Goal: Task Accomplishment & Management: Complete application form

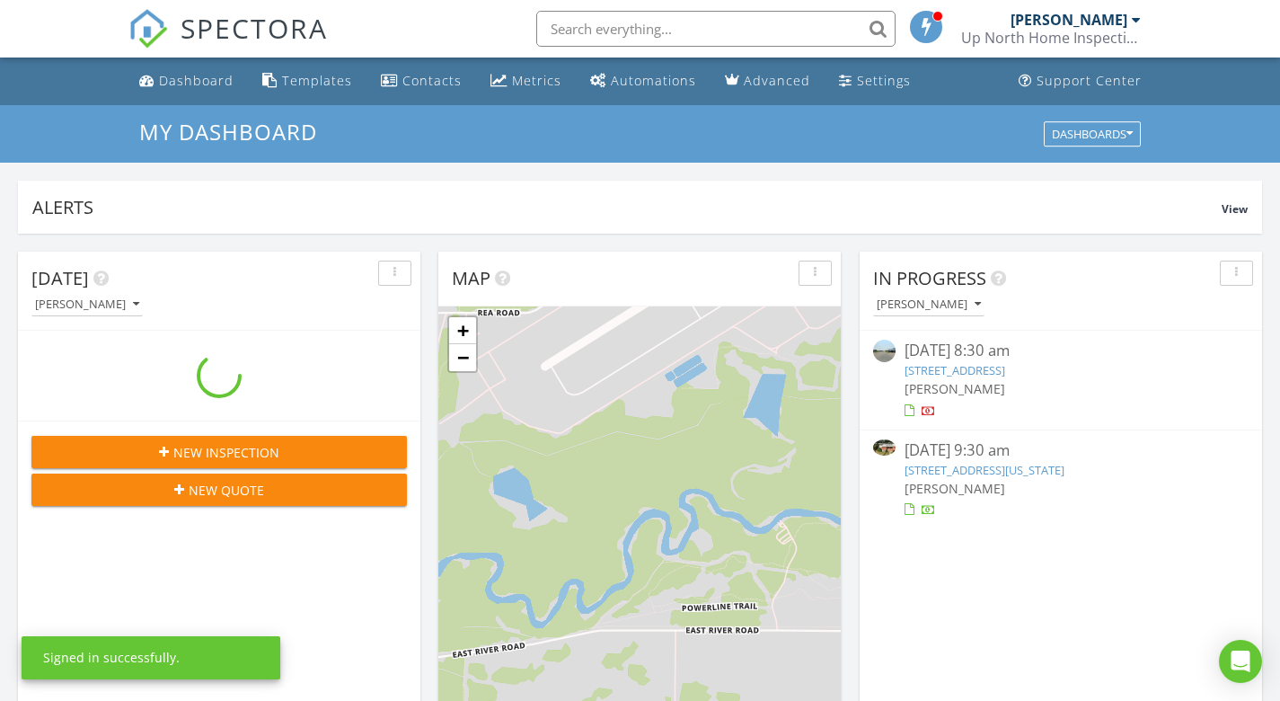
scroll to position [1636, 1281]
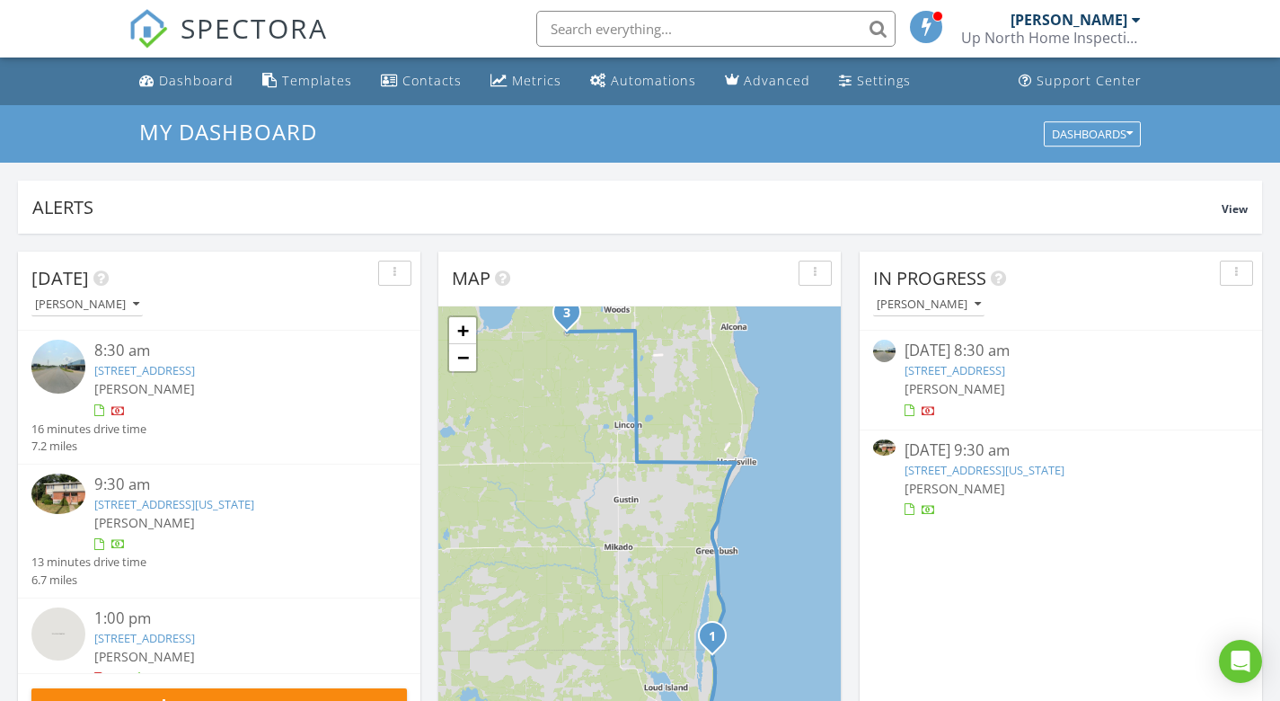
click at [954, 367] on link "7750 N U.S. 23 , Oscoda, MI 48750" at bounding box center [955, 370] width 101 height 16
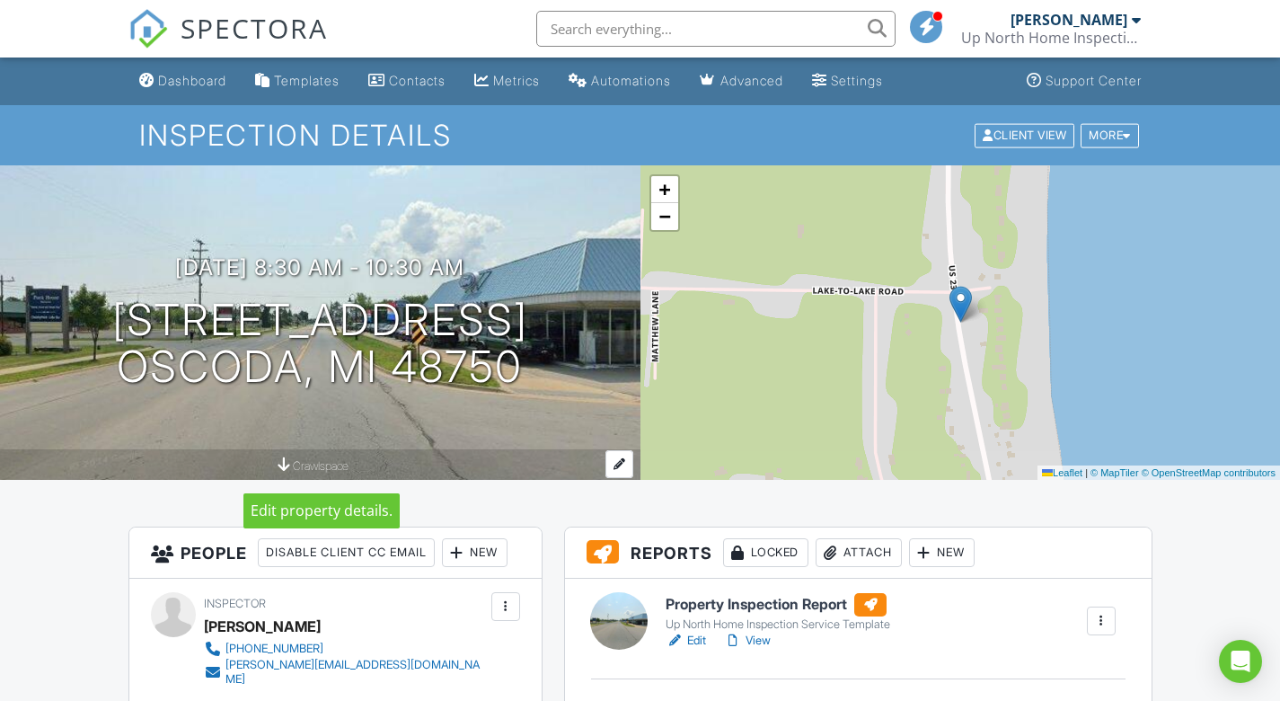
click at [619, 464] on div at bounding box center [620, 464] width 28 height 28
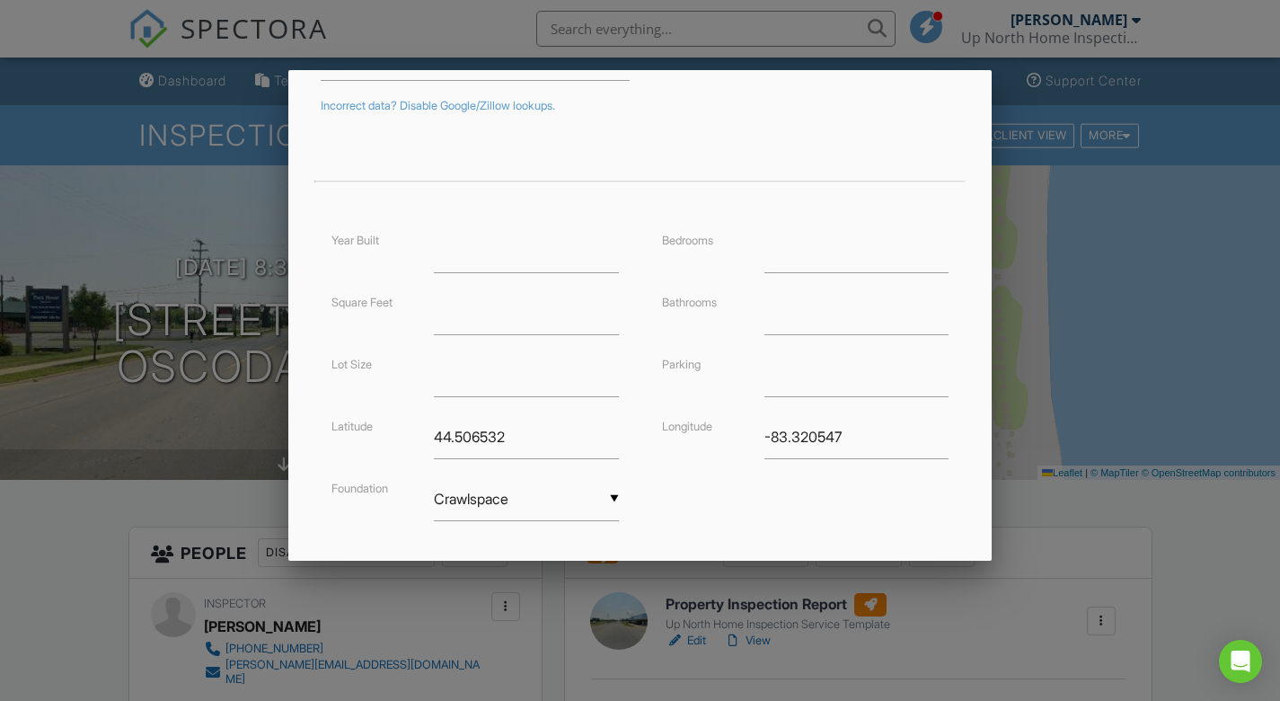
scroll to position [397, 0]
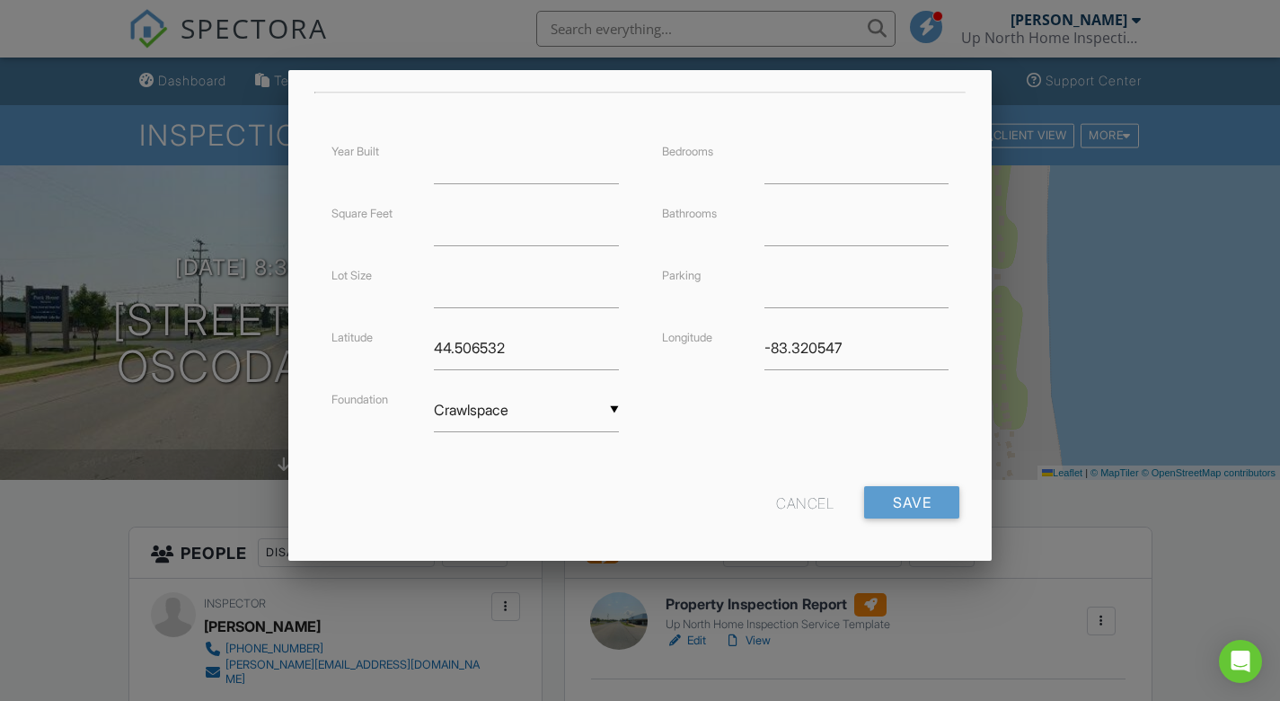
click at [805, 503] on div "Cancel" at bounding box center [805, 502] width 58 height 32
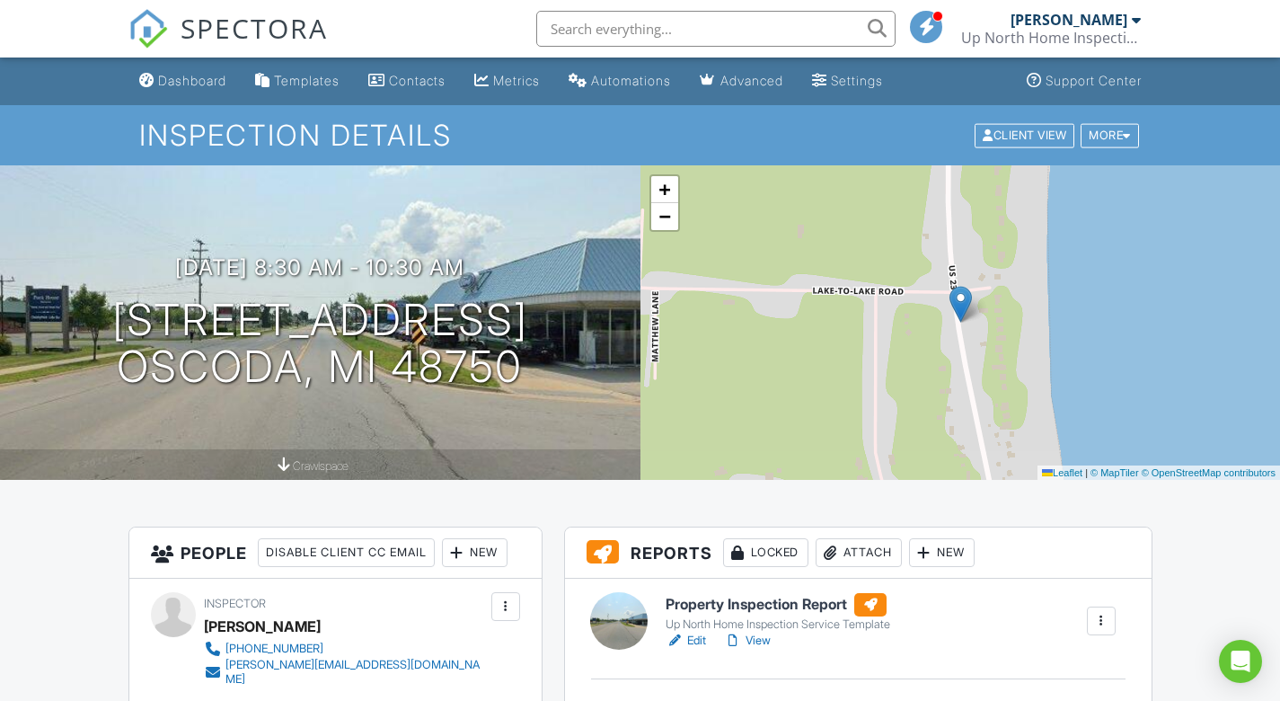
click at [198, 217] on div "08/28/2025 8:30 am - 10:30 am 7750 N U.S. 23 Oscoda, MI 48750 crawlspace" at bounding box center [320, 322] width 641 height 314
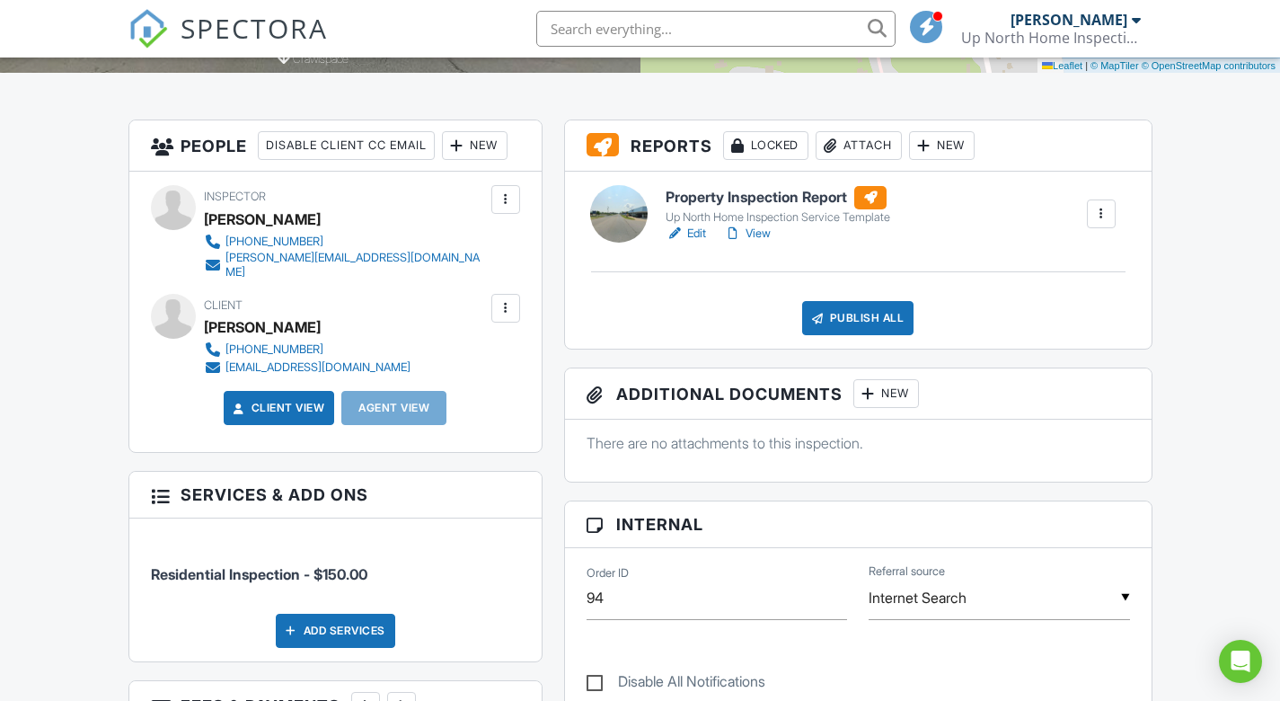
scroll to position [434, 0]
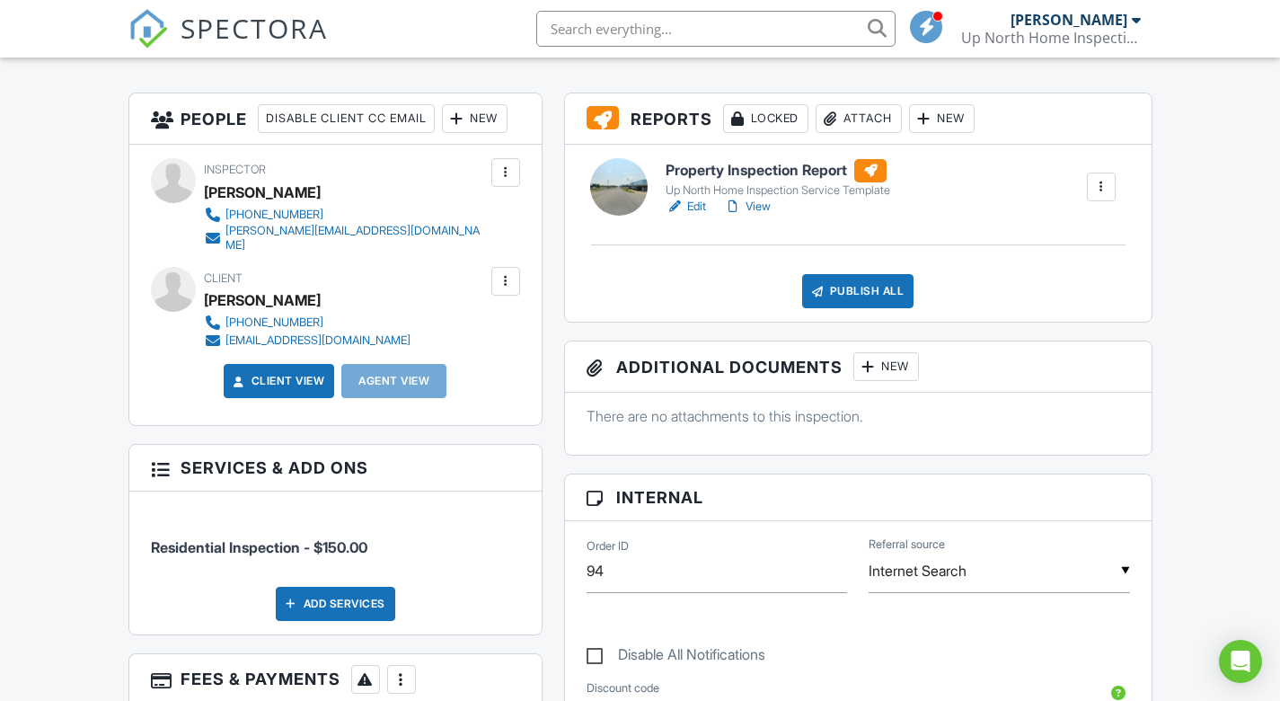
click at [750, 179] on h6 "Property Inspection Report" at bounding box center [778, 170] width 225 height 23
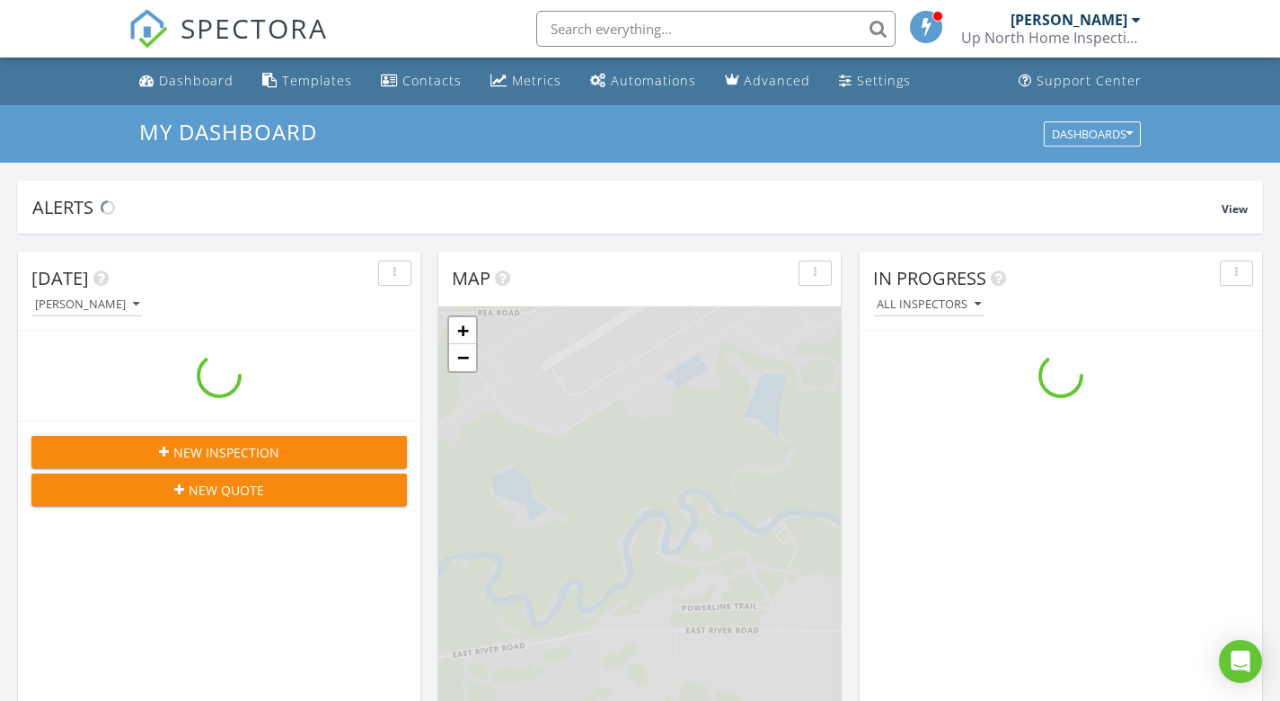
scroll to position [1636, 1281]
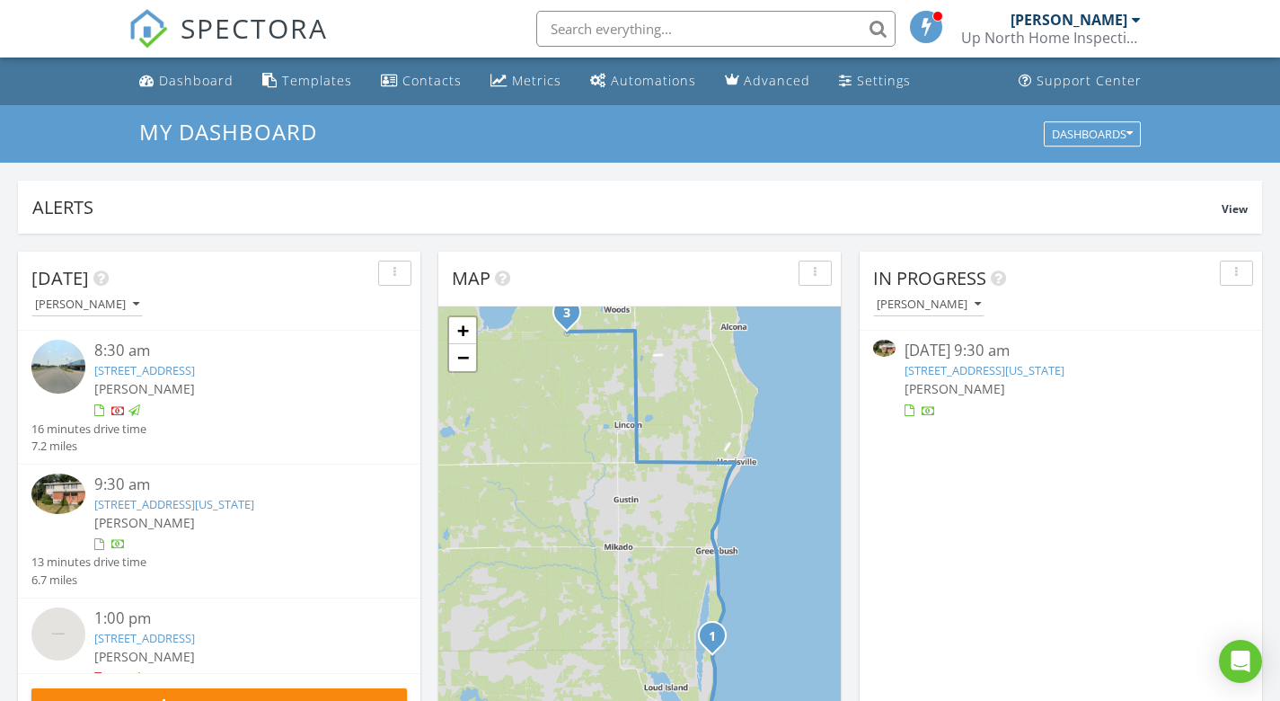
click at [117, 363] on link "7750 N U.S. 23 , Oscoda, MI 48750" at bounding box center [144, 370] width 101 height 16
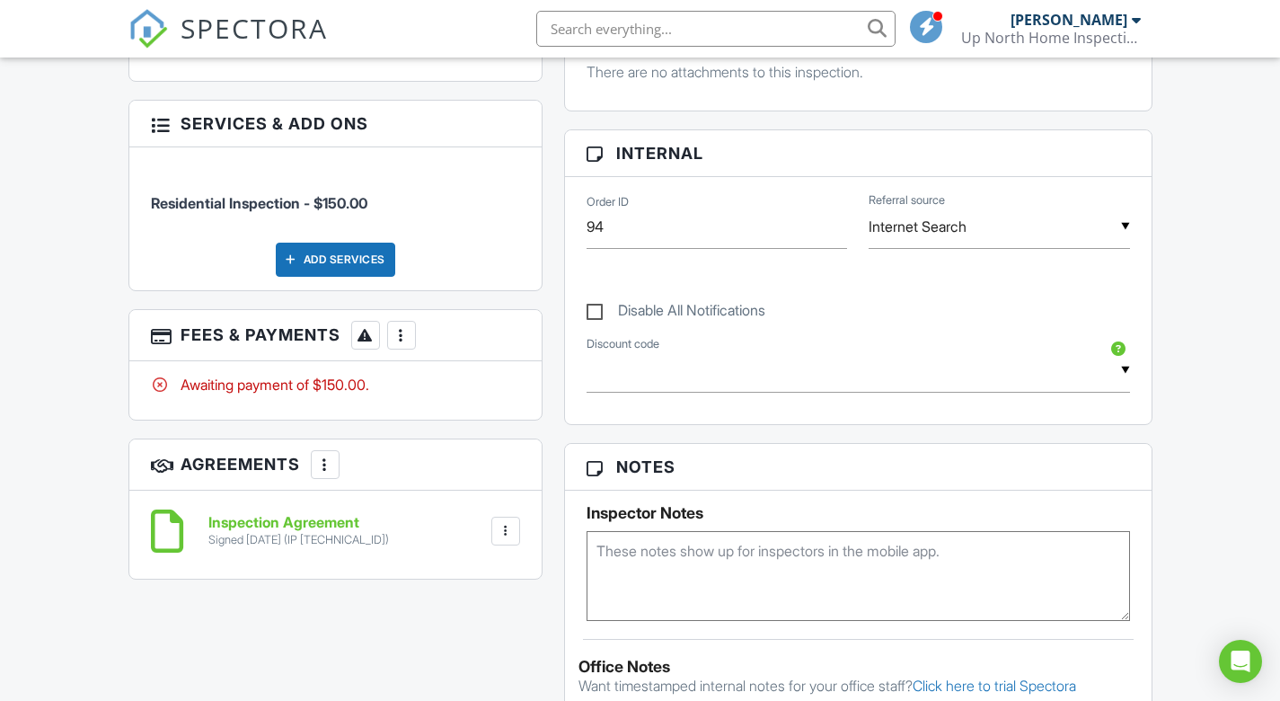
scroll to position [791, 0]
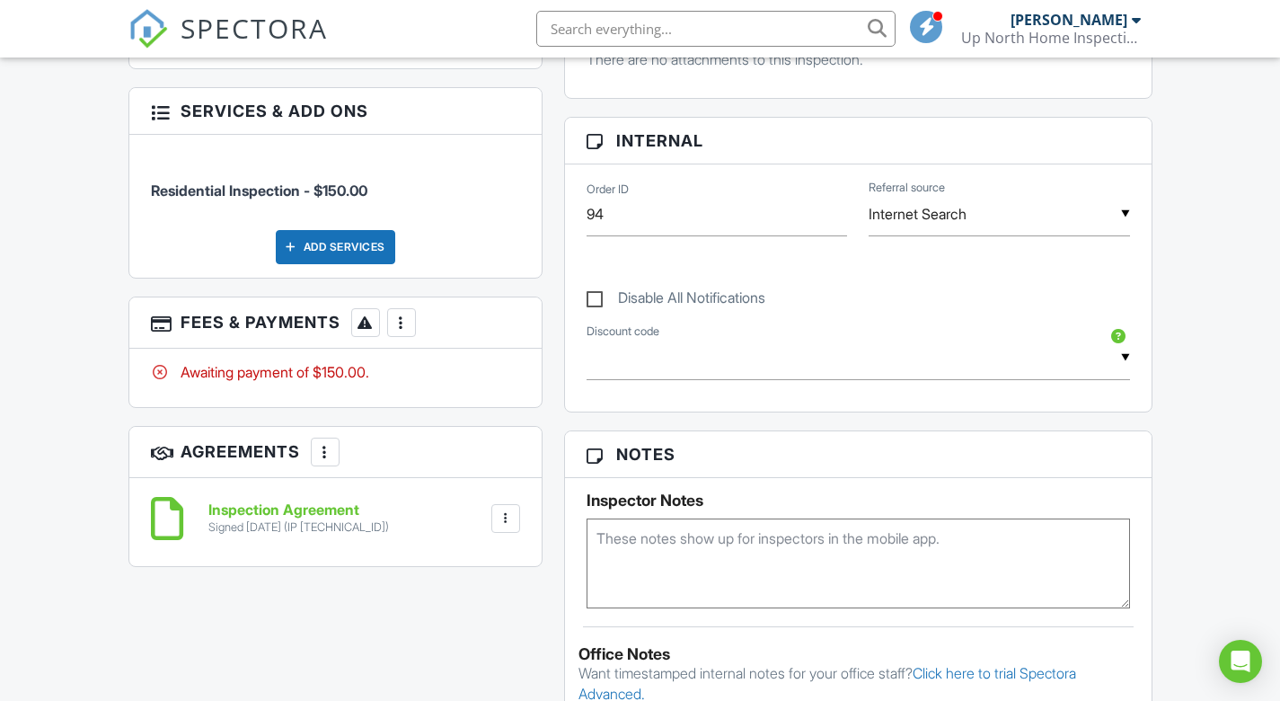
click at [401, 314] on div at bounding box center [402, 323] width 18 height 18
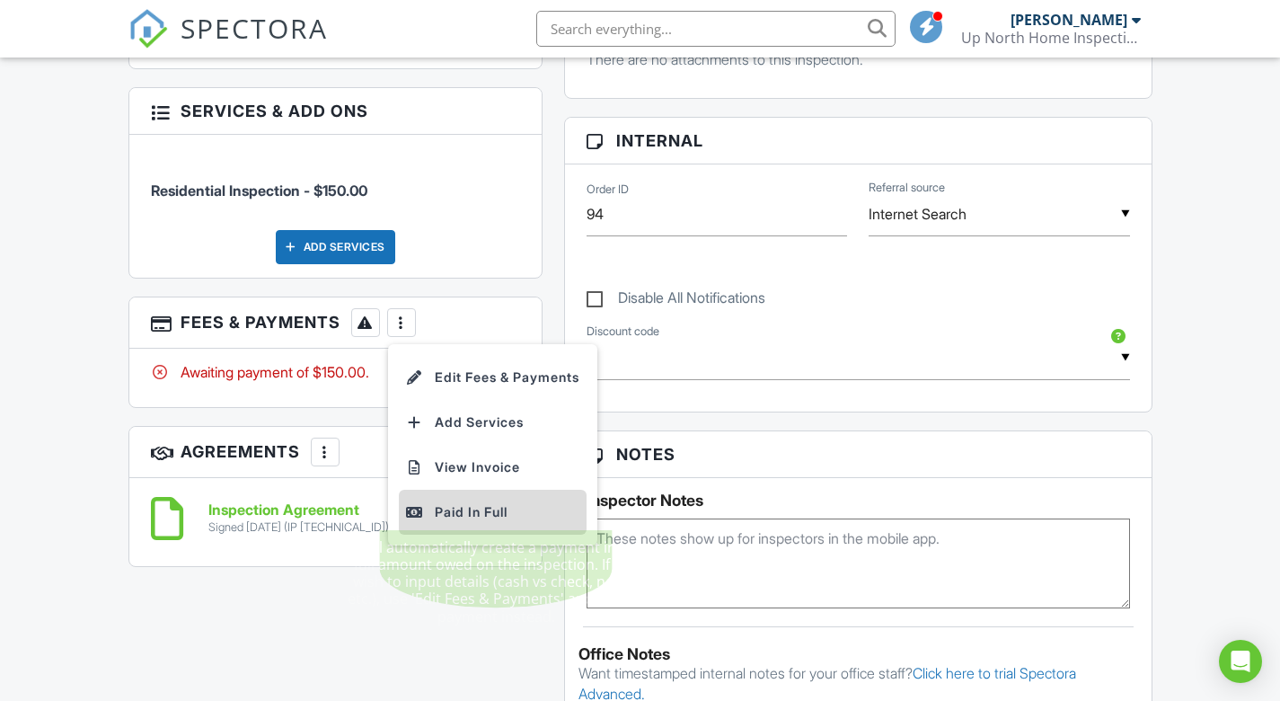
click at [438, 501] on div "Paid In Full" at bounding box center [492, 512] width 173 height 22
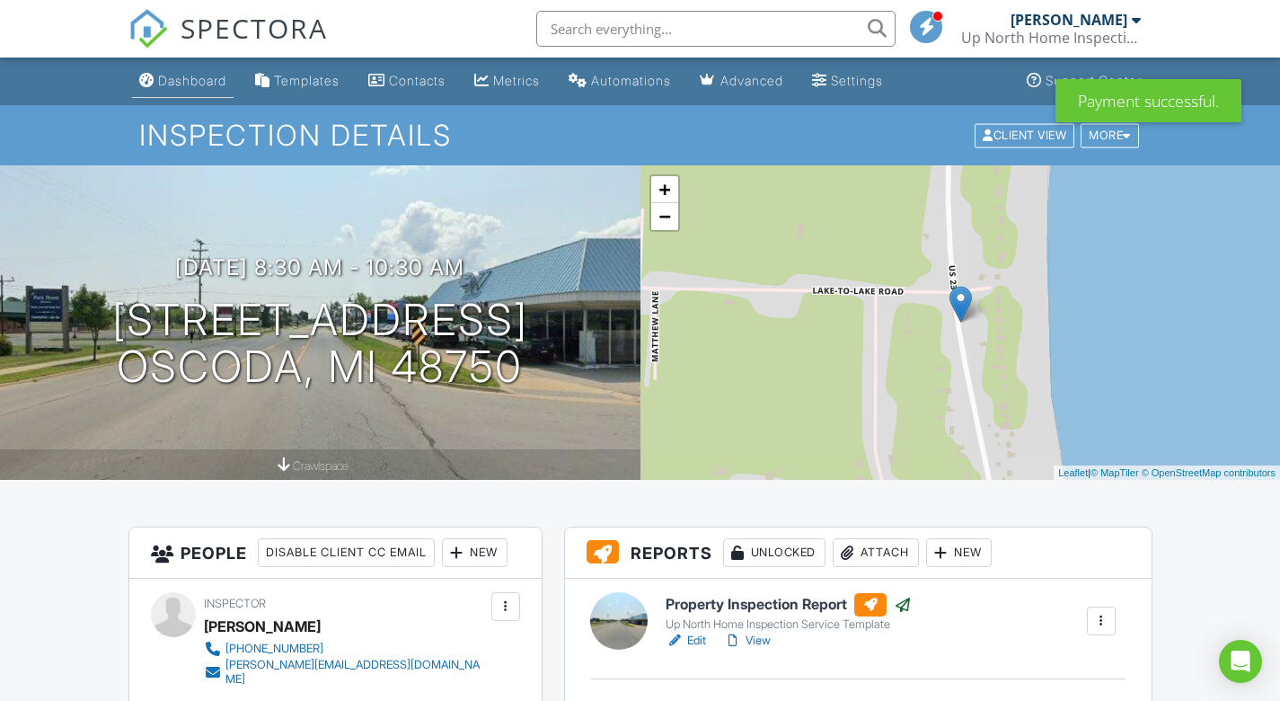
click at [181, 81] on div "Dashboard" at bounding box center [192, 80] width 68 height 15
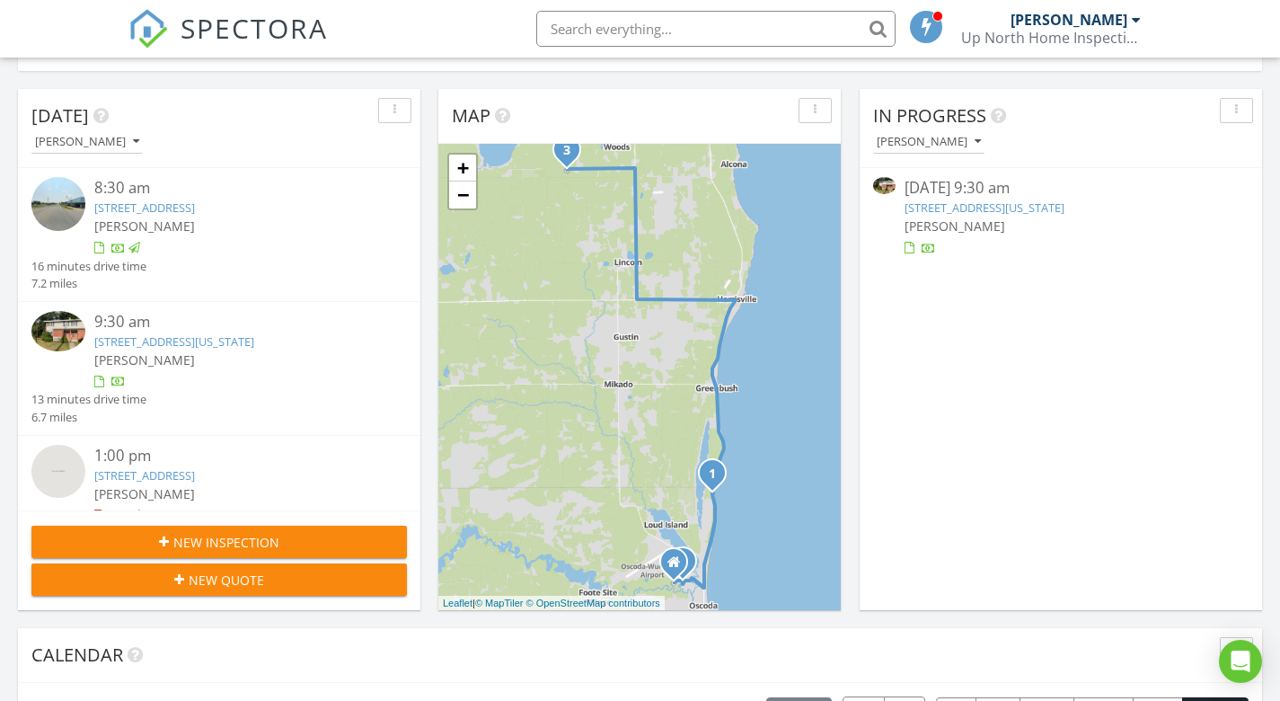
scroll to position [156, 0]
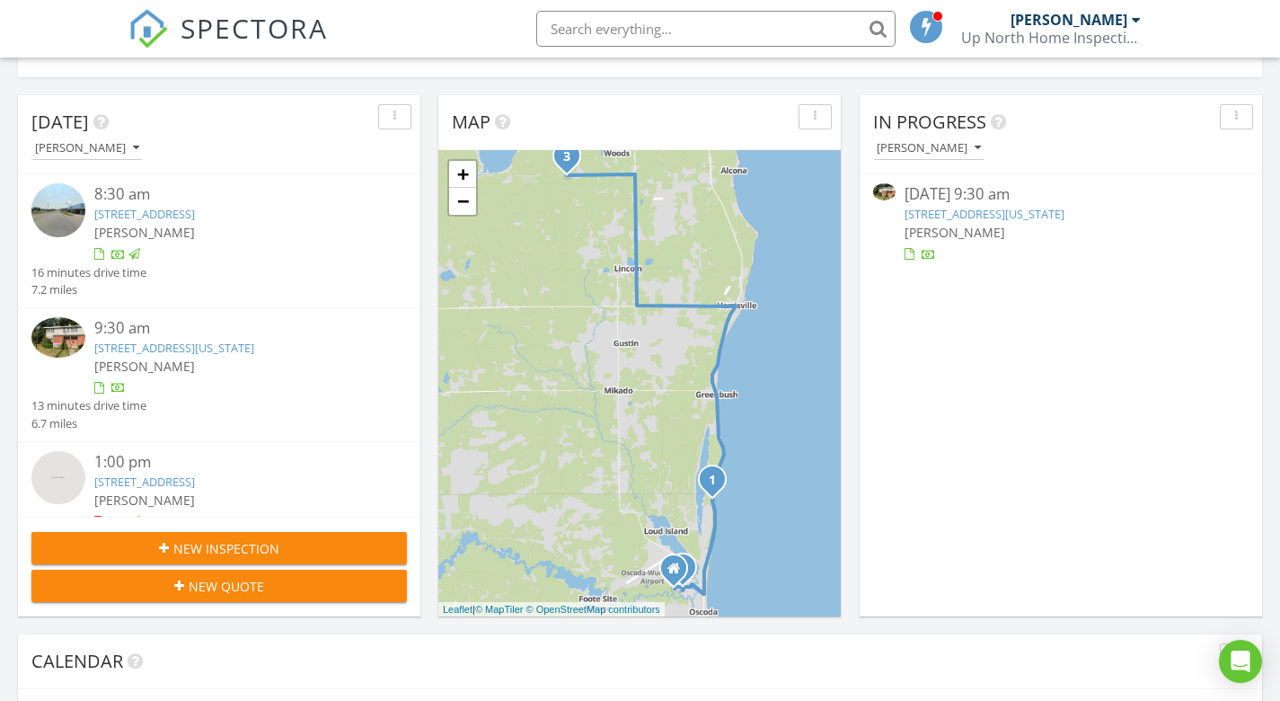
click at [950, 206] on link "8207 Florida St A, Oscoda, MI 48750" at bounding box center [985, 214] width 160 height 16
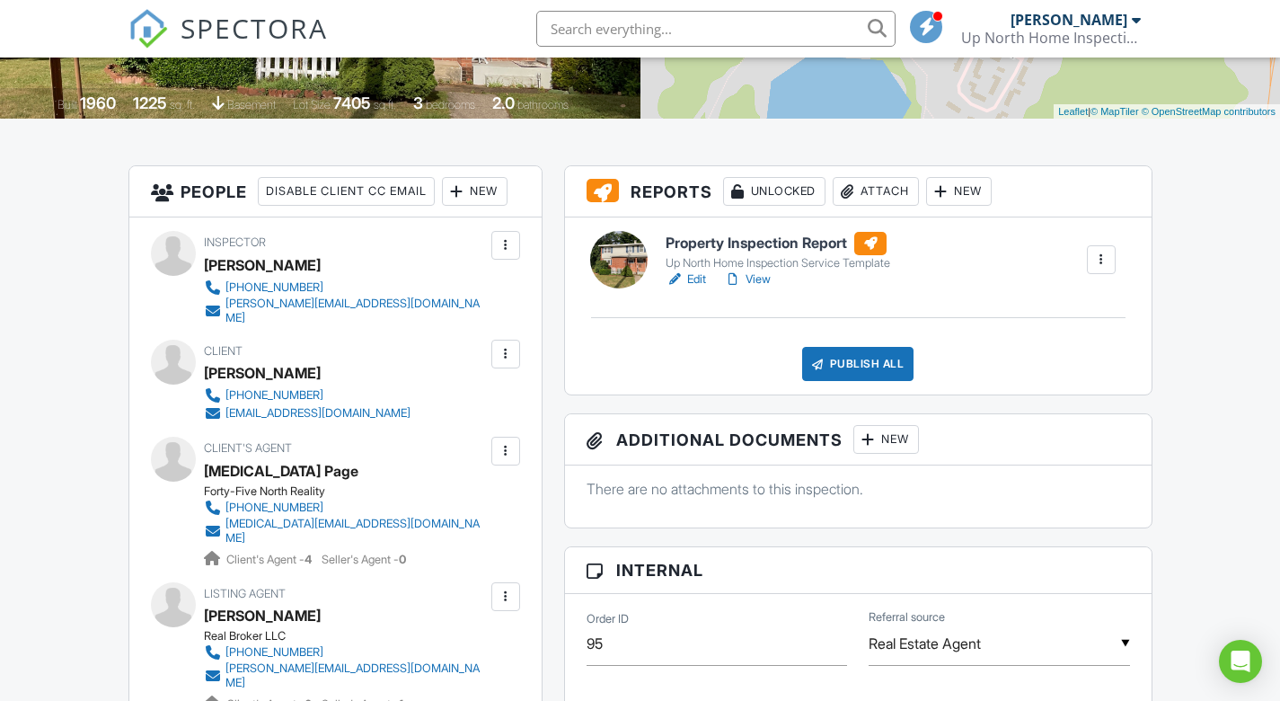
scroll to position [351, 0]
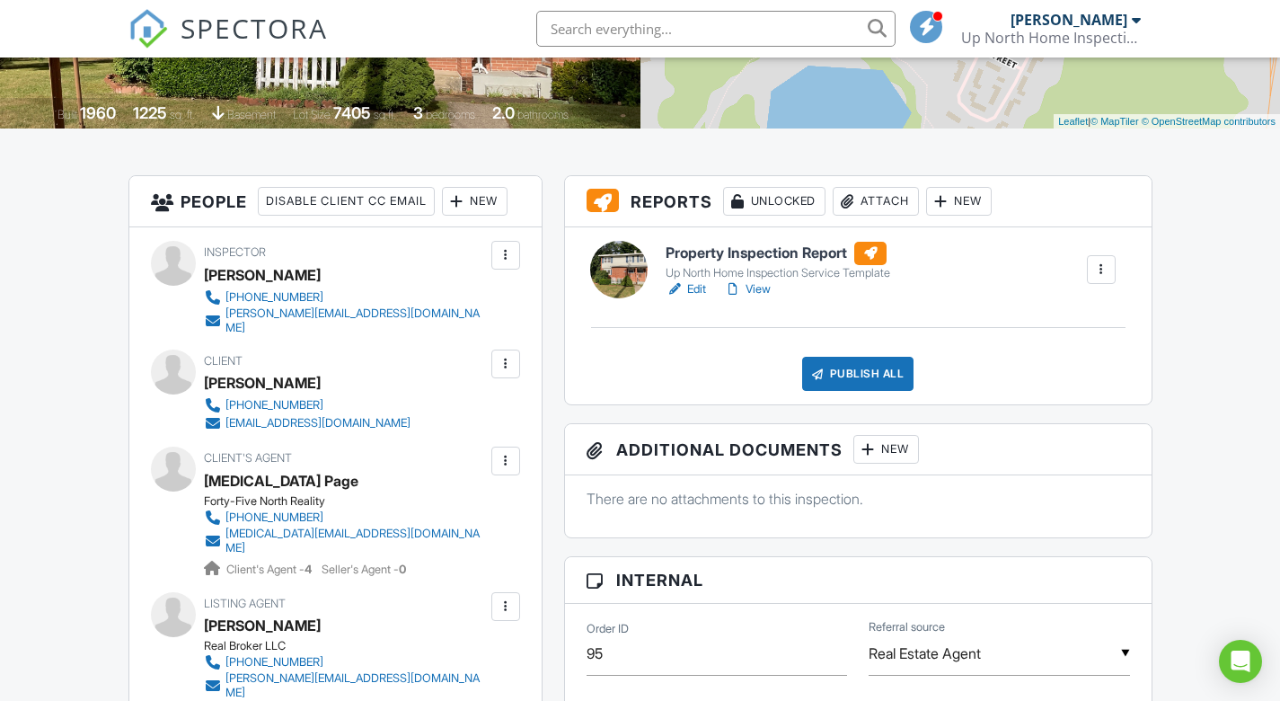
click at [743, 267] on div "Up North Home Inspection Service Template" at bounding box center [778, 273] width 225 height 14
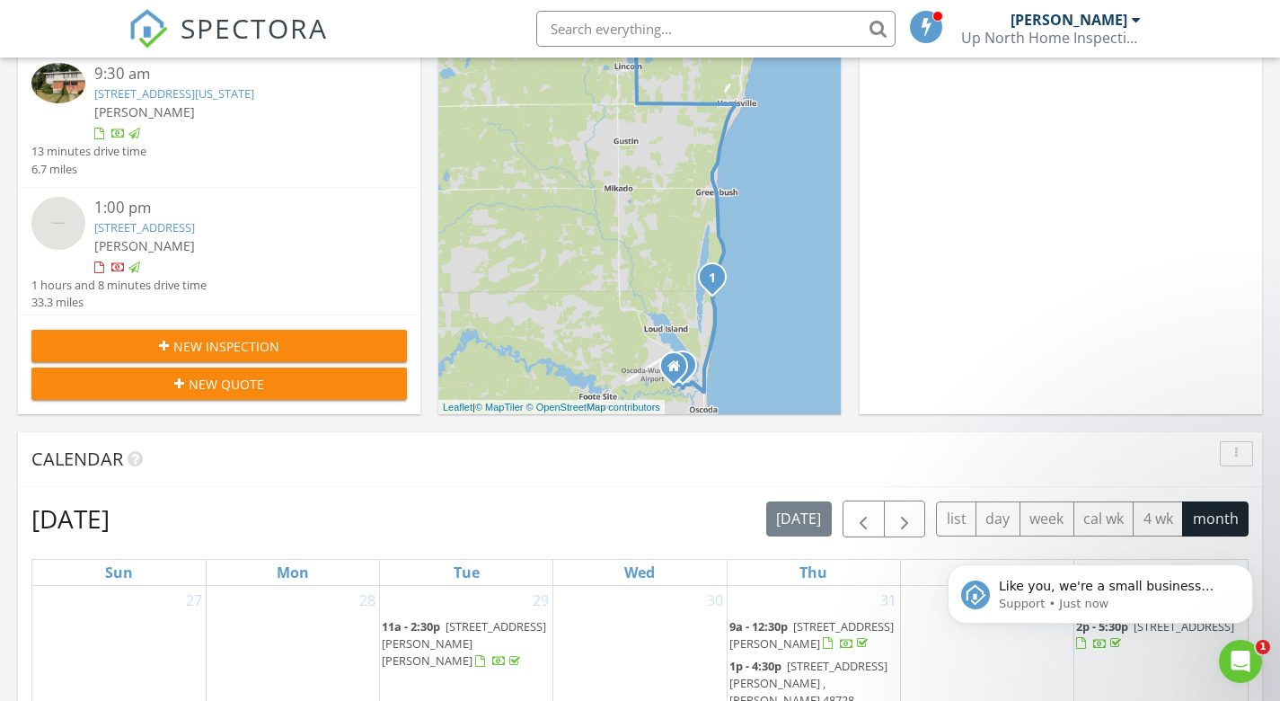
click at [130, 222] on link "3400 Sucker Creek Rd, Lincoln, MI 48742" at bounding box center [144, 227] width 101 height 16
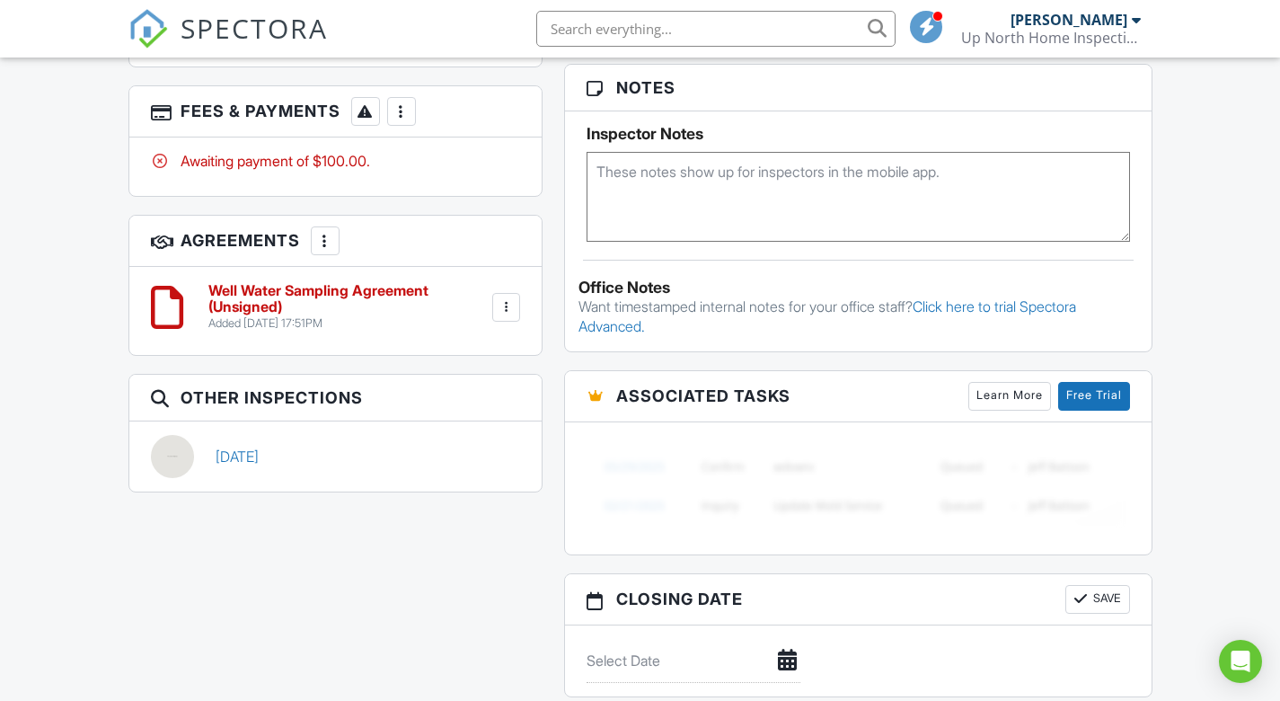
scroll to position [1143, 0]
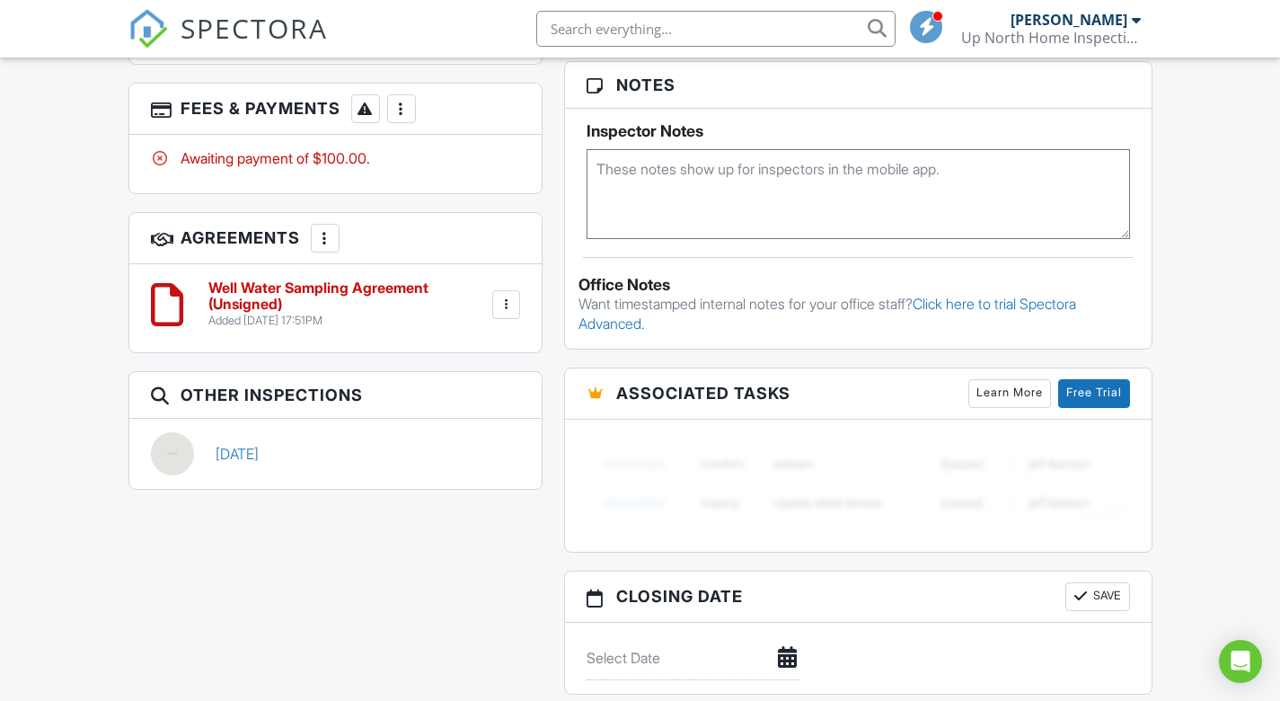
click at [502, 296] on div at bounding box center [506, 305] width 18 height 18
click at [444, 332] on li "Edit" at bounding box center [458, 354] width 102 height 45
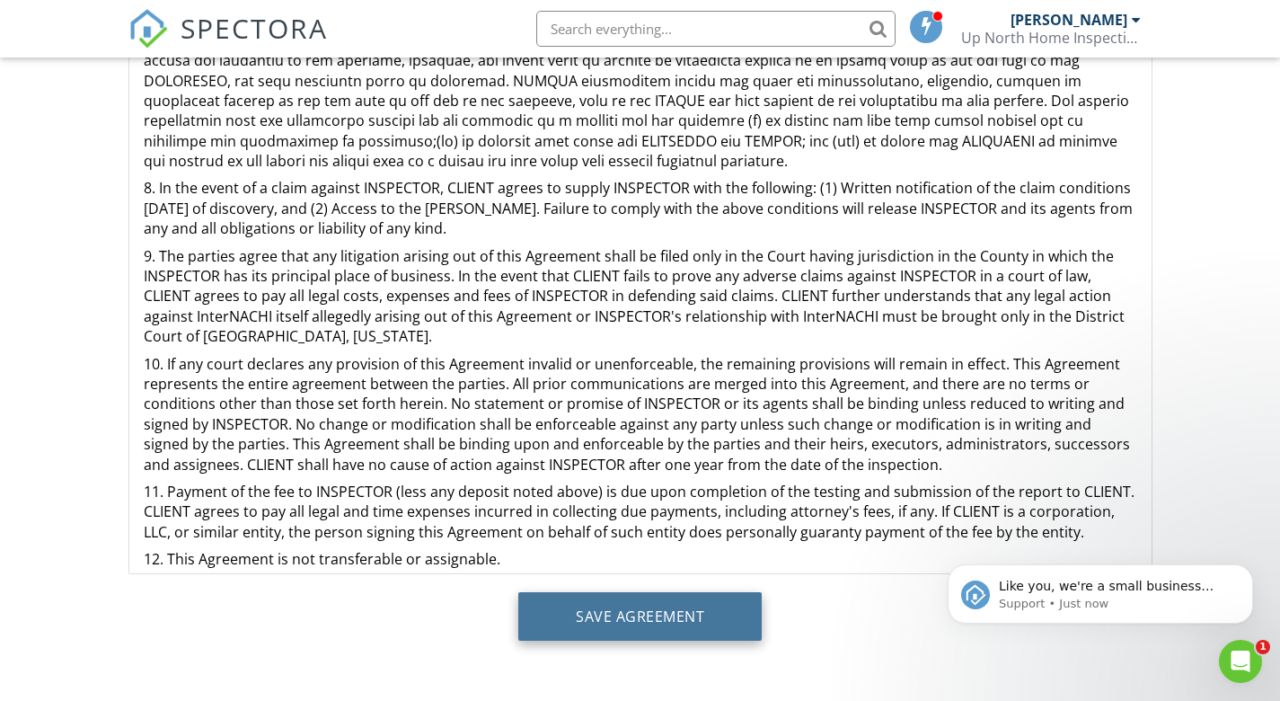
click at [627, 616] on input "Save Agreement" at bounding box center [639, 616] width 243 height 49
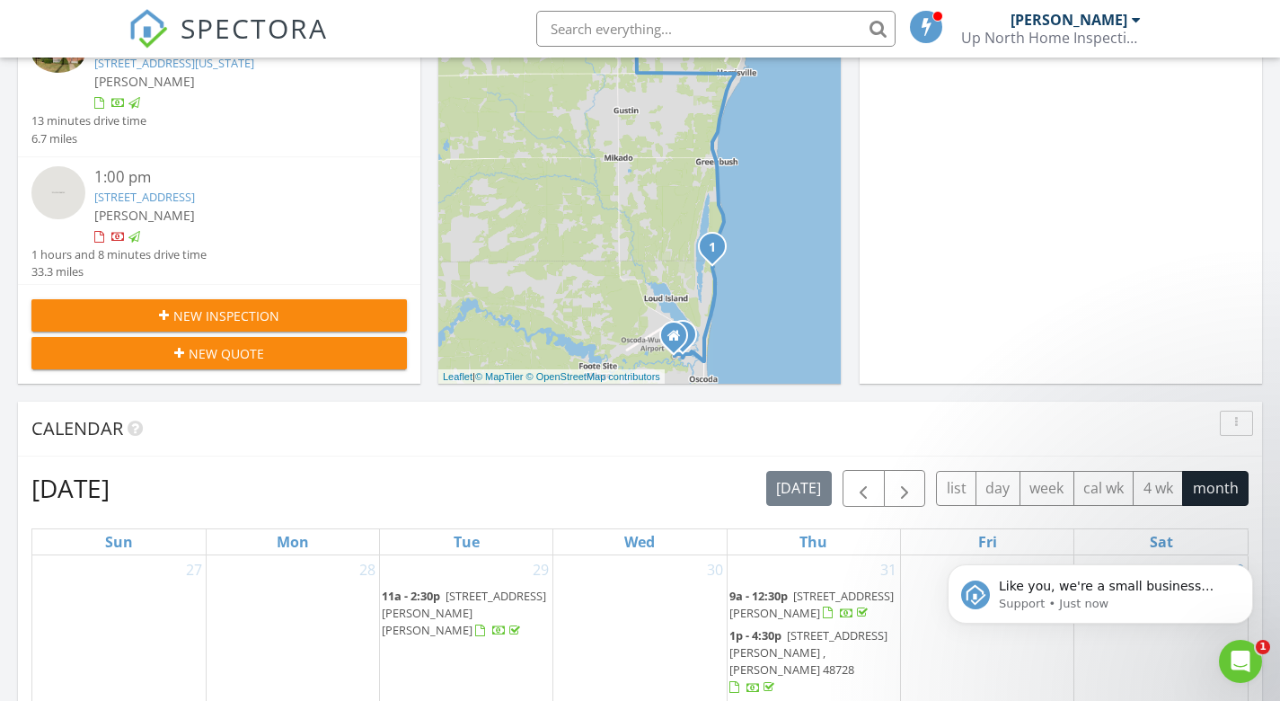
click at [119, 189] on link "3400 Sucker Creek Rd, Lincoln, MI 48742" at bounding box center [144, 197] width 101 height 16
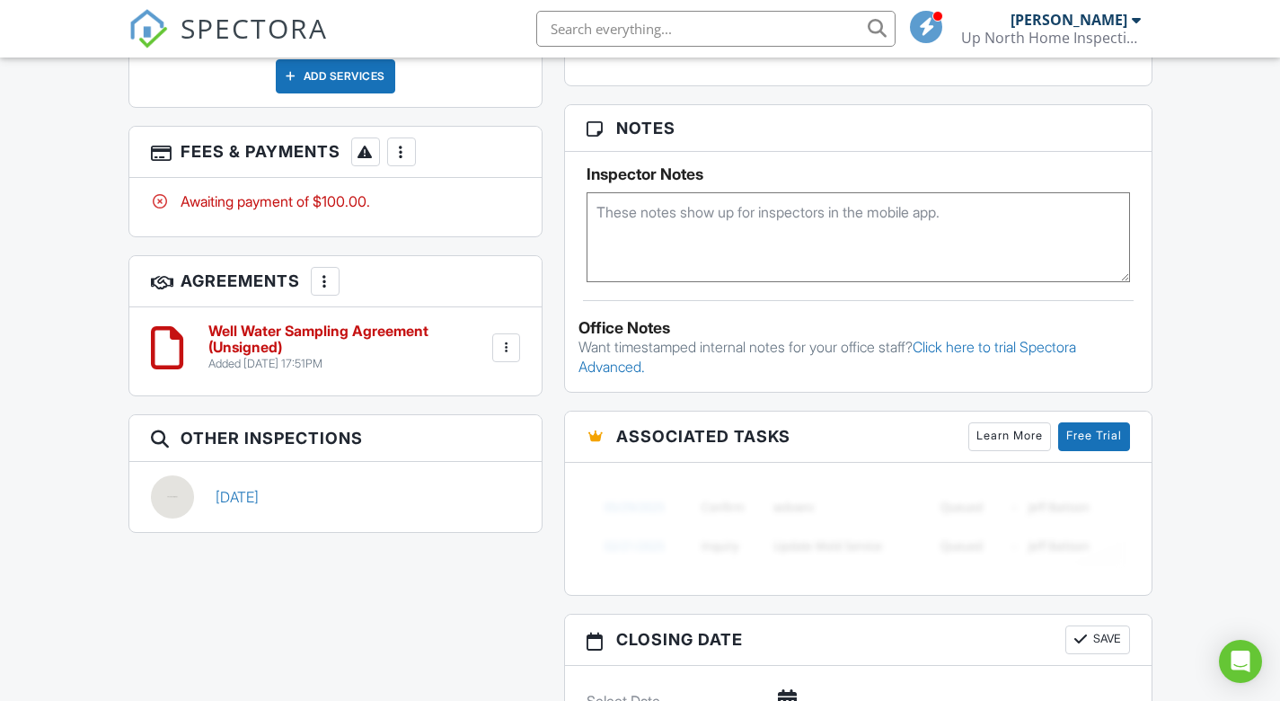
scroll to position [1115, 0]
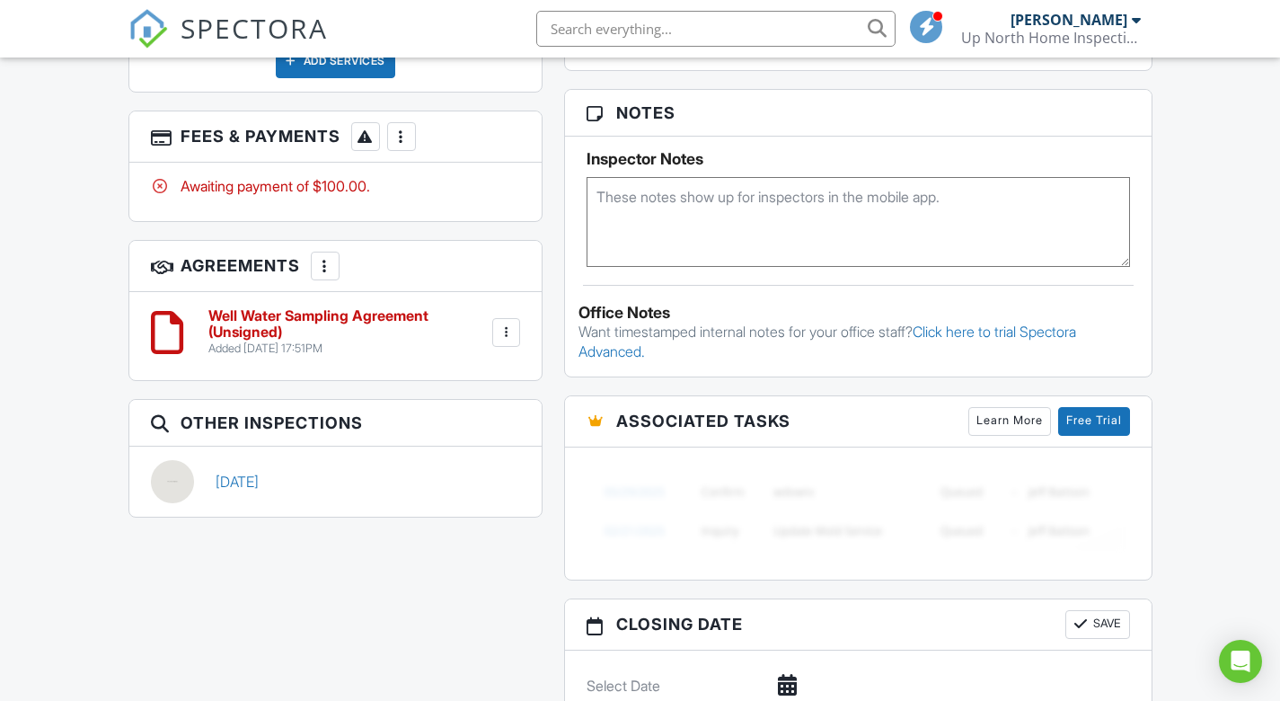
click at [226, 314] on h6 "Well Water Sampling Agreement (Unsigned)" at bounding box center [348, 323] width 281 height 31
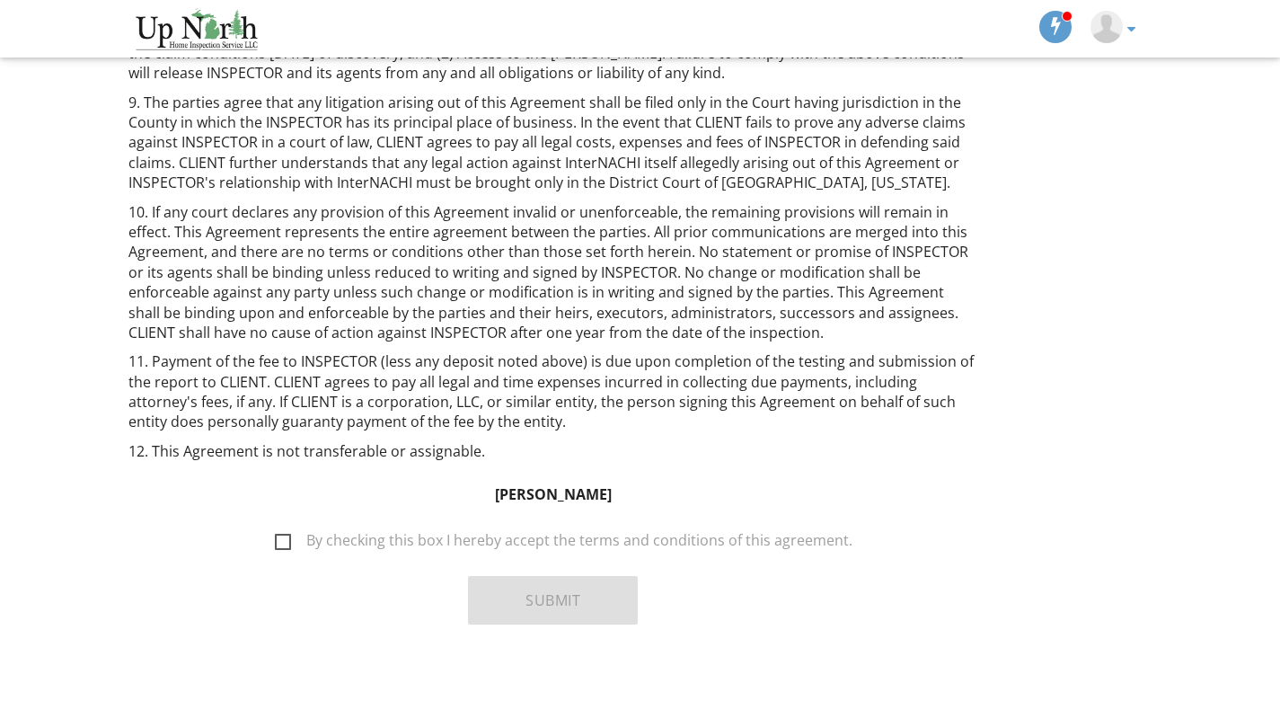
scroll to position [994, 0]
click at [287, 533] on label "By checking this box I hereby accept the terms and conditions of this agreement." at bounding box center [564, 544] width 578 height 22
click at [276, 527] on input "By checking this box I hereby accept the terms and conditions of this agreement." at bounding box center [270, 533] width 12 height 12
checkbox input "true"
click at [551, 579] on button "Submit" at bounding box center [553, 601] width 170 height 49
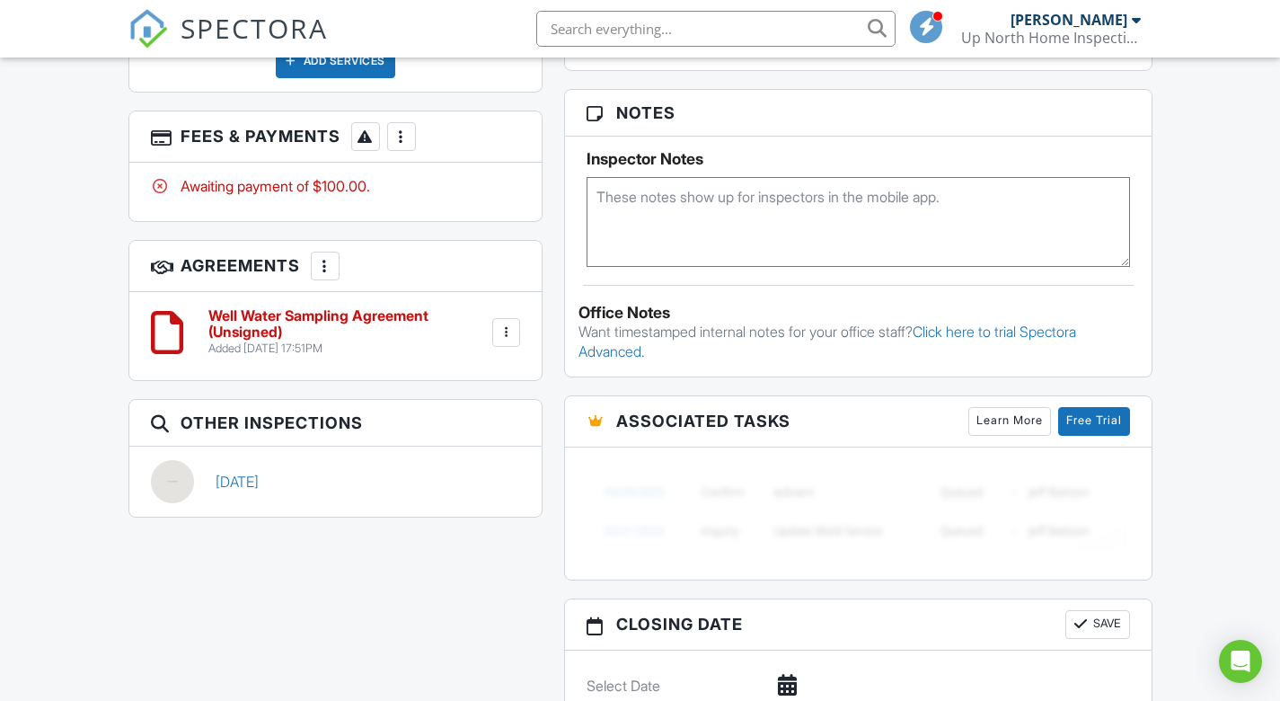
scroll to position [1115, 0]
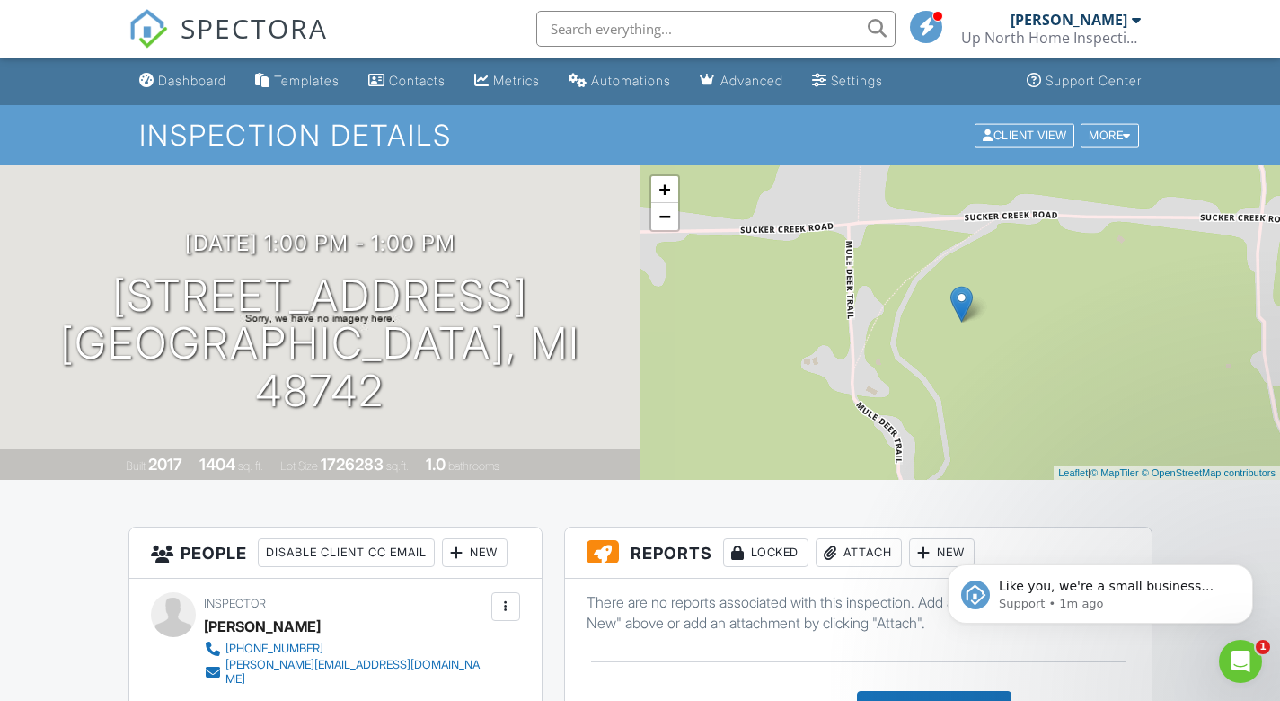
click at [1136, 22] on div at bounding box center [1136, 20] width 9 height 14
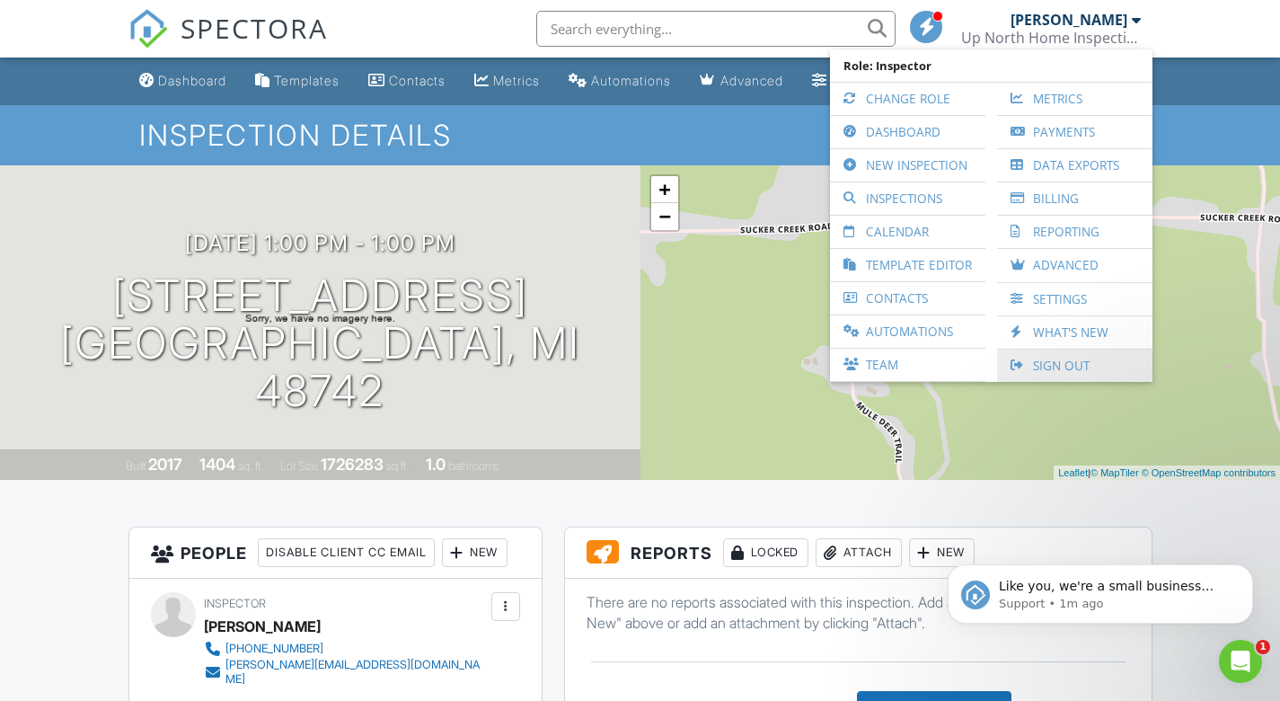
click at [1047, 364] on link "Sign Out" at bounding box center [1074, 366] width 137 height 32
